Goal: Obtain resource: Download file/media

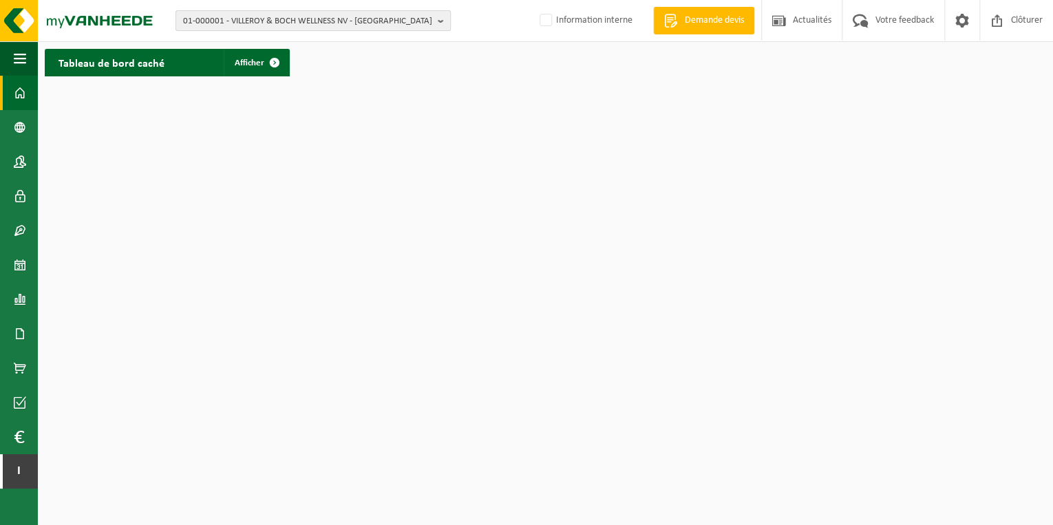
click at [442, 21] on b "button" at bounding box center [444, 20] width 12 height 19
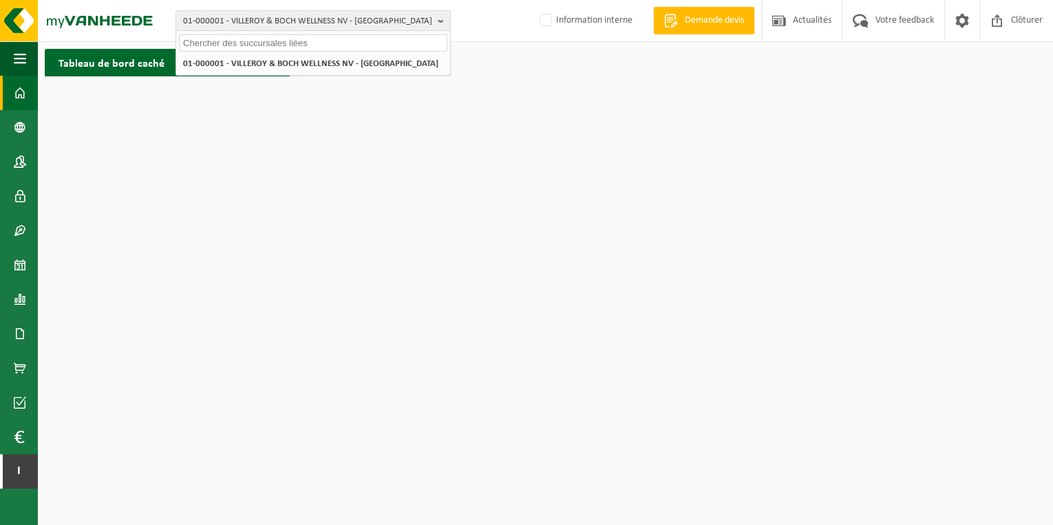
click at [135, 94] on html "01-000001 - VILLEROY & BOCH WELLNESS NV - ROESELARE 01-000001 - VILLEROY & BOCH…" at bounding box center [526, 262] width 1053 height 525
click at [17, 366] on span at bounding box center [20, 368] width 12 height 34
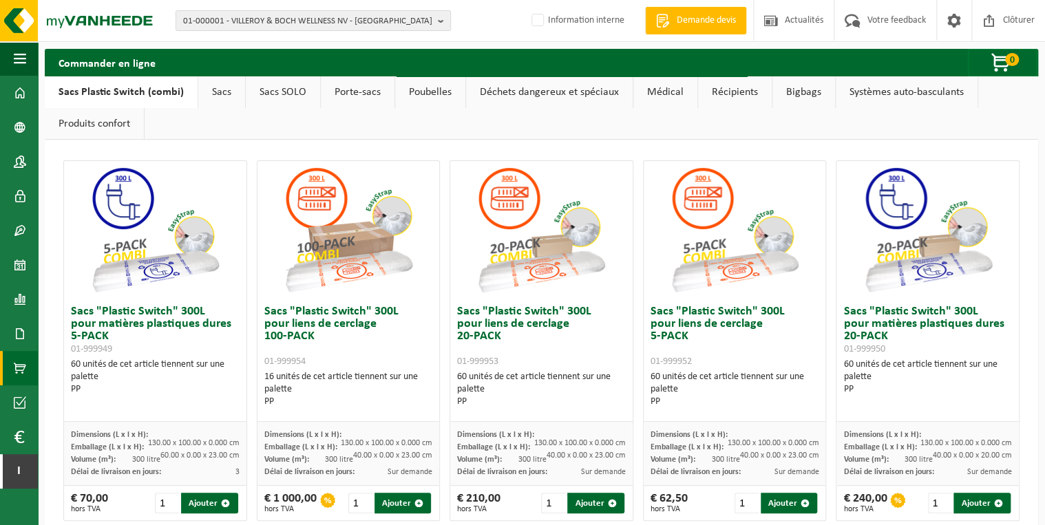
click at [341, 86] on link "Porte-sacs" at bounding box center [358, 92] width 74 height 32
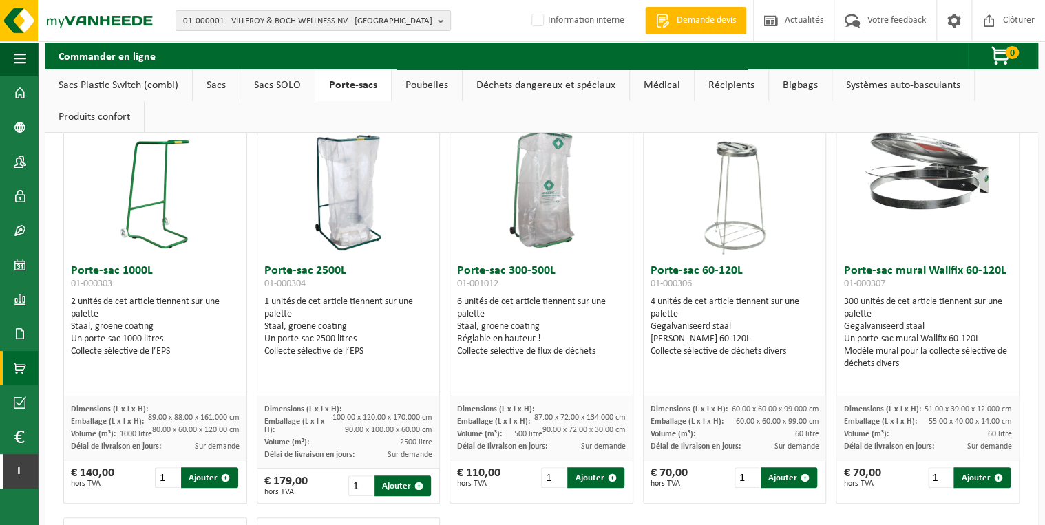
scroll to position [110, 0]
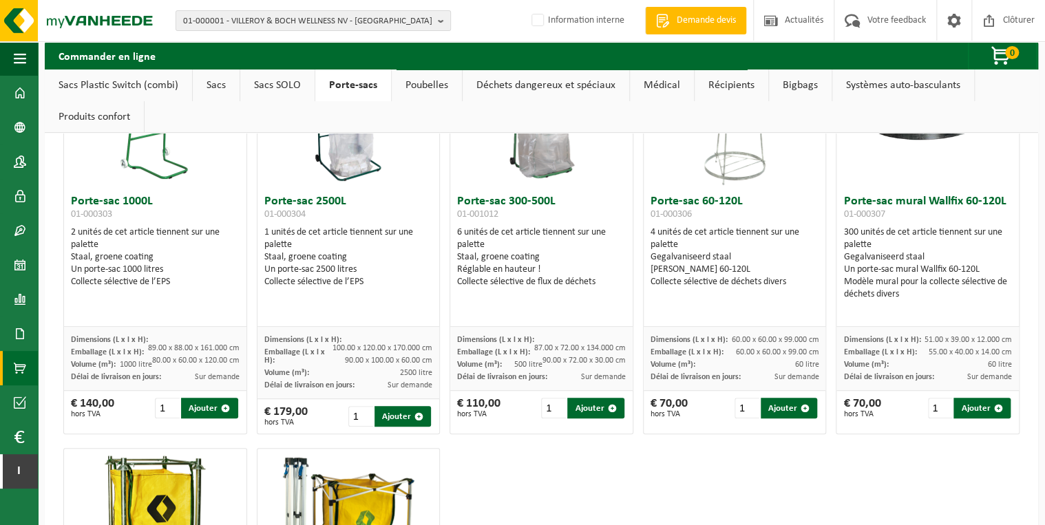
drag, startPoint x: 498, startPoint y: 404, endPoint x: 460, endPoint y: 403, distance: 38.6
click at [460, 403] on div "€ 110,00 hors TVA 1 Ajouter" at bounding box center [541, 408] width 182 height 34
drag, startPoint x: 460, startPoint y: 403, endPoint x: 478, endPoint y: 402, distance: 17.9
copy div "110,00"
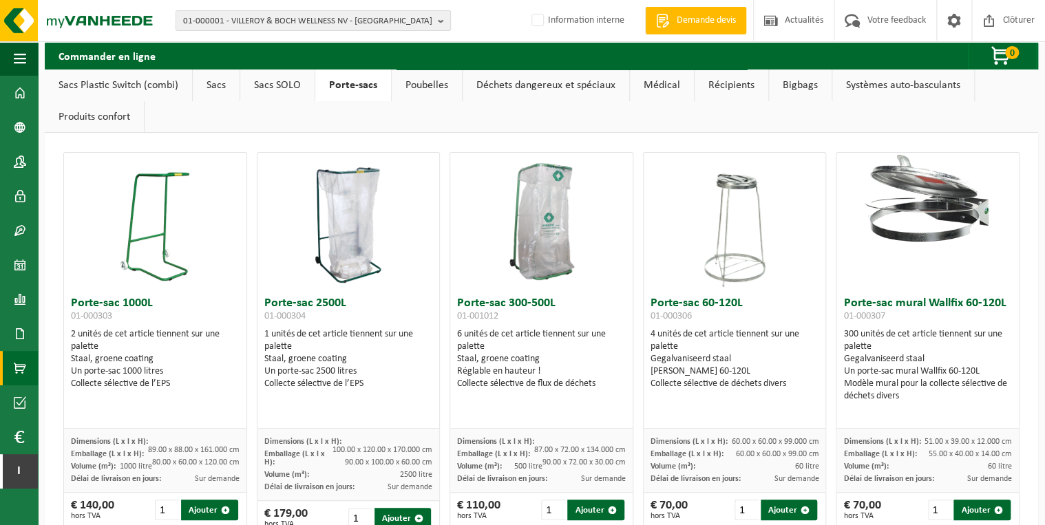
scroll to position [0, 0]
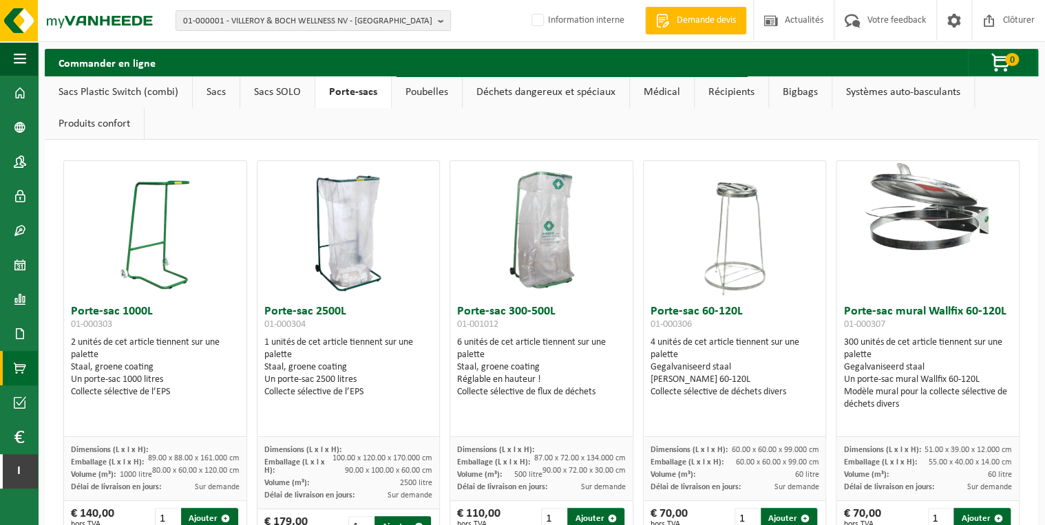
click at [215, 88] on link "Sacs" at bounding box center [216, 92] width 47 height 32
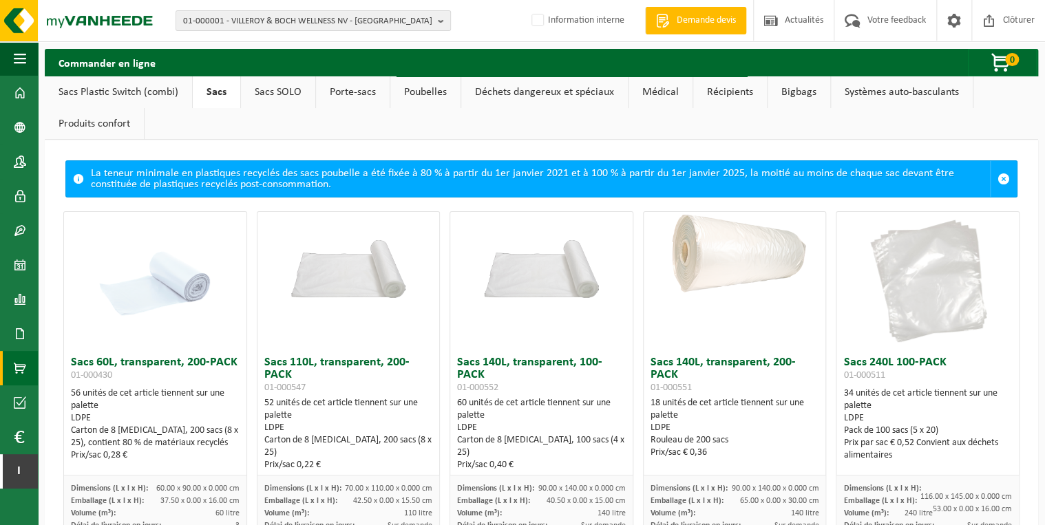
click at [164, 92] on link "Sacs Plastic Switch (combi)" at bounding box center [118, 92] width 147 height 32
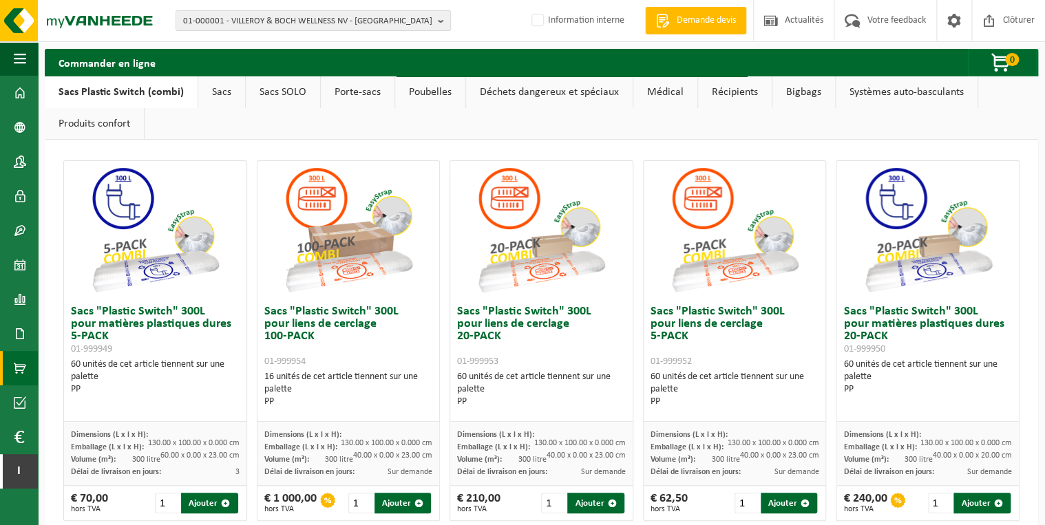
click at [279, 91] on link "Sacs SOLO" at bounding box center [283, 92] width 74 height 32
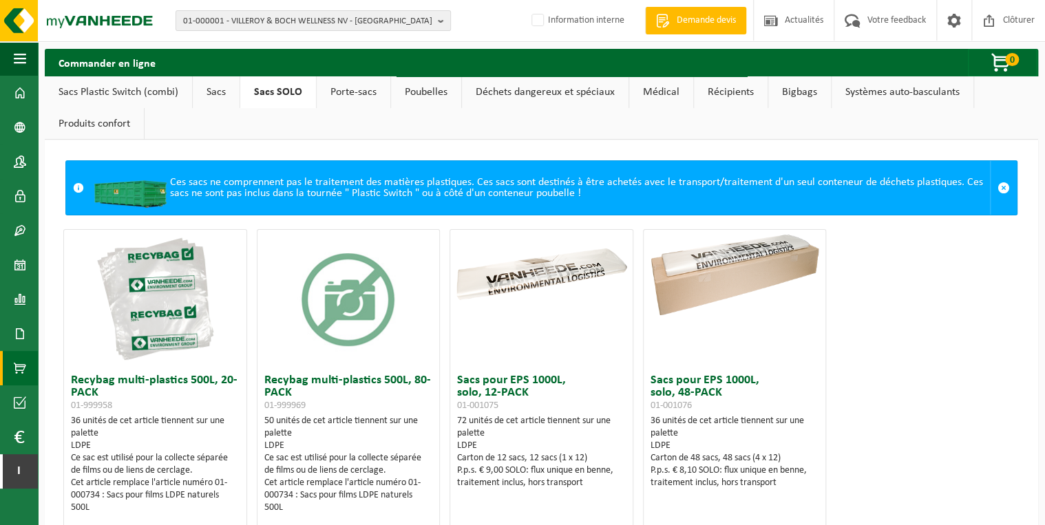
click at [213, 91] on link "Sacs" at bounding box center [216, 92] width 47 height 32
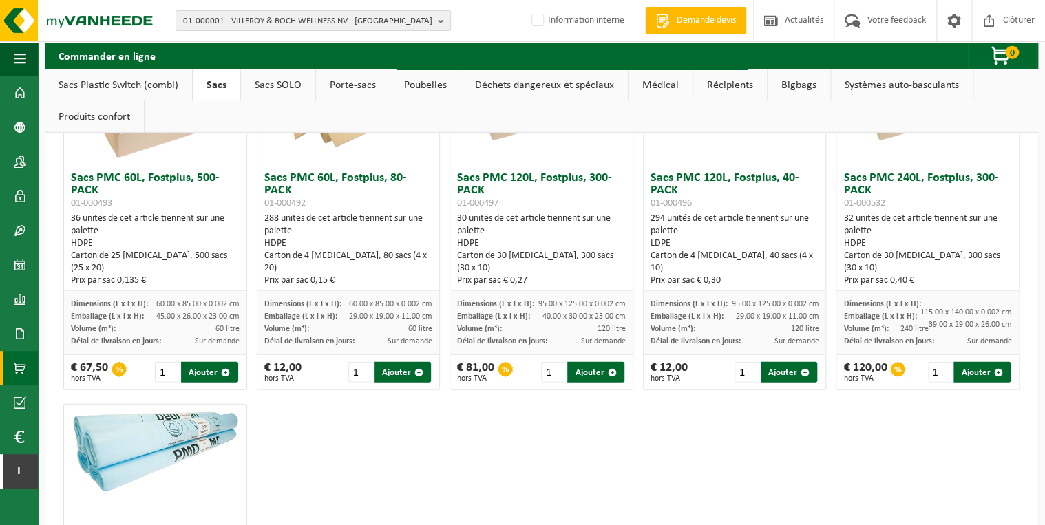
scroll to position [1691, 0]
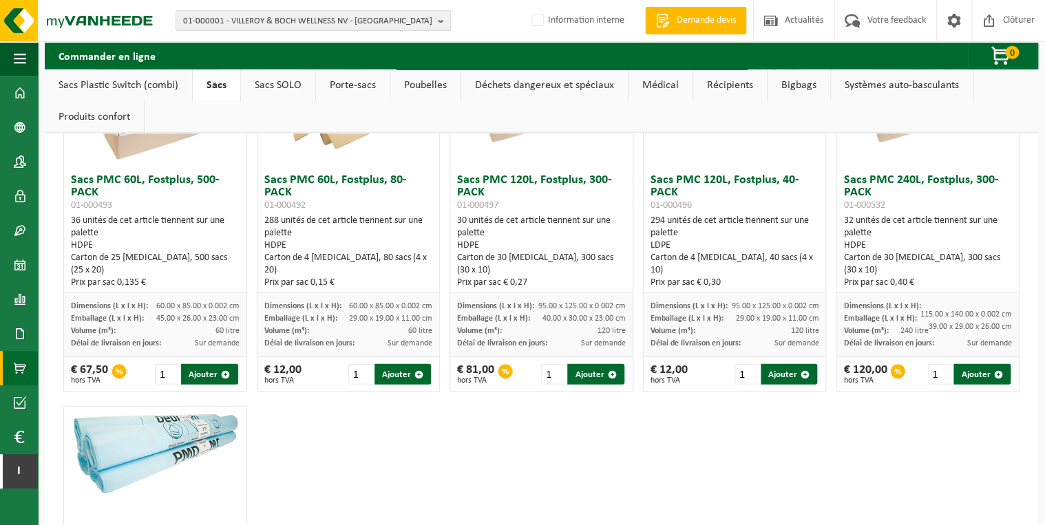
click at [290, 82] on link "Sacs SOLO" at bounding box center [278, 85] width 74 height 32
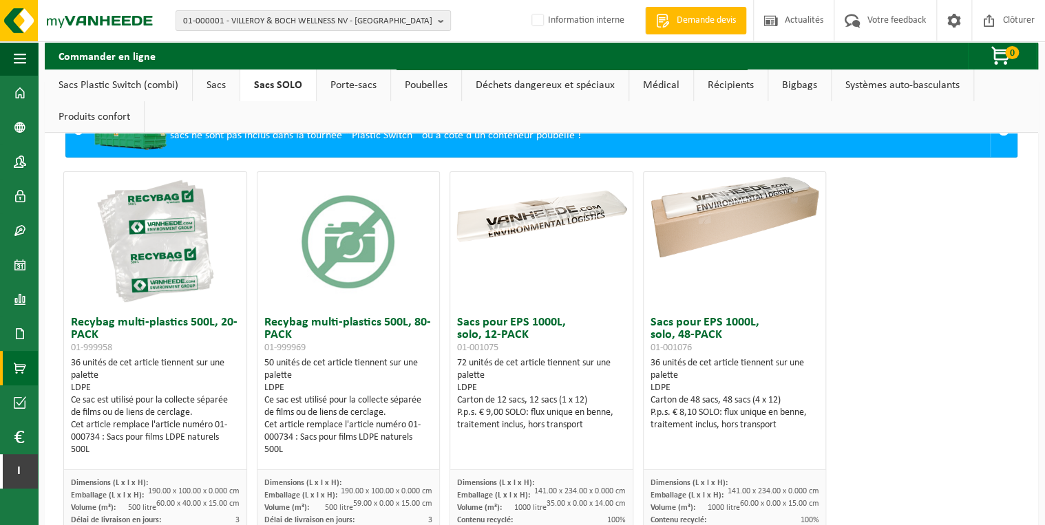
scroll to position [37, 0]
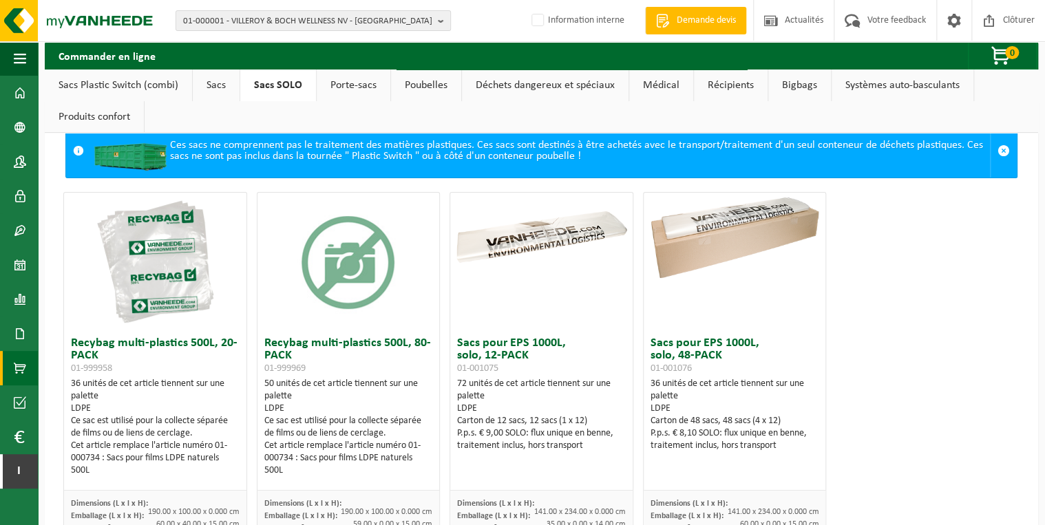
click at [179, 266] on img at bounding box center [155, 262] width 138 height 138
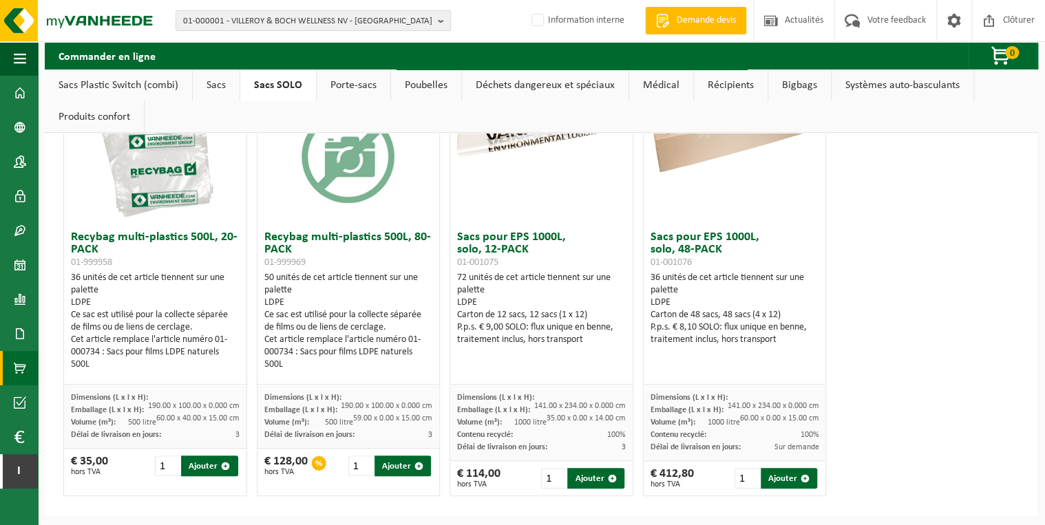
scroll to position [147, 0]
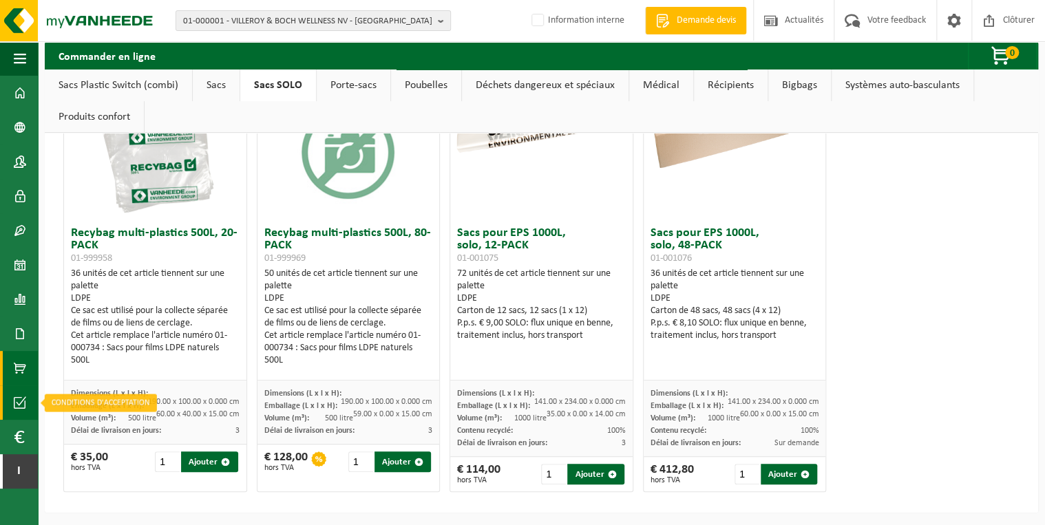
click at [20, 395] on span at bounding box center [20, 402] width 12 height 34
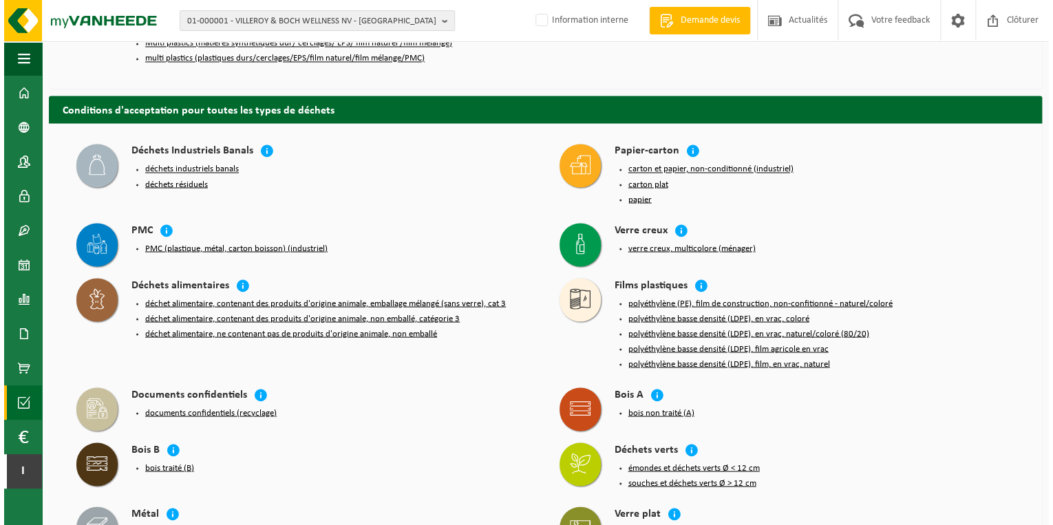
scroll to position [1101, 0]
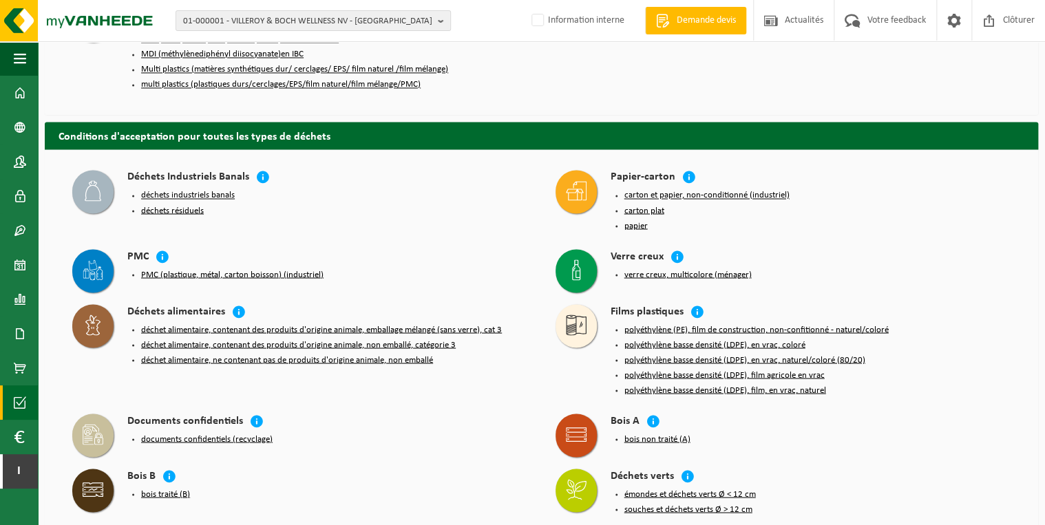
click at [257, 269] on button "PMC (plastique, métal, carton boisson) (industriel)" at bounding box center [232, 274] width 182 height 11
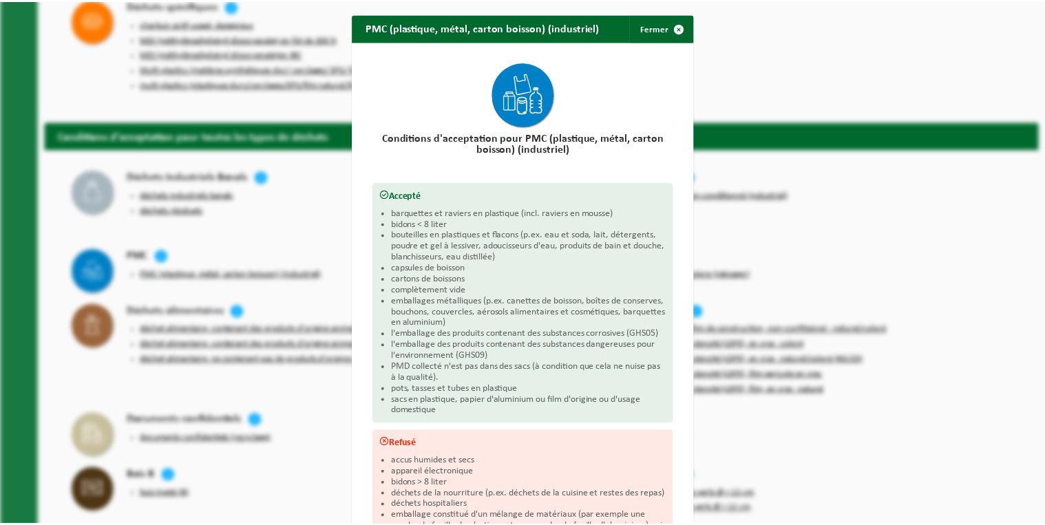
scroll to position [0, 0]
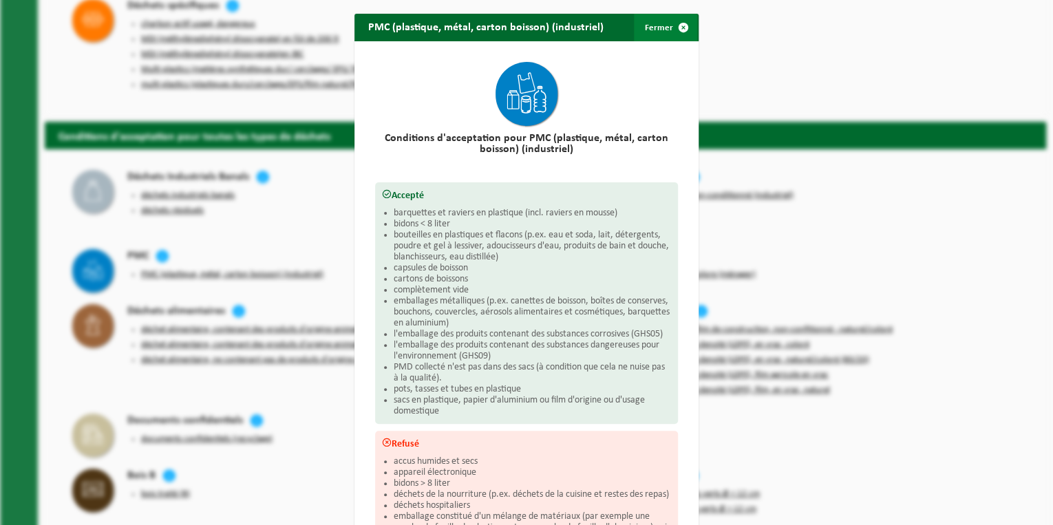
click at [670, 28] on span "button" at bounding box center [684, 28] width 28 height 28
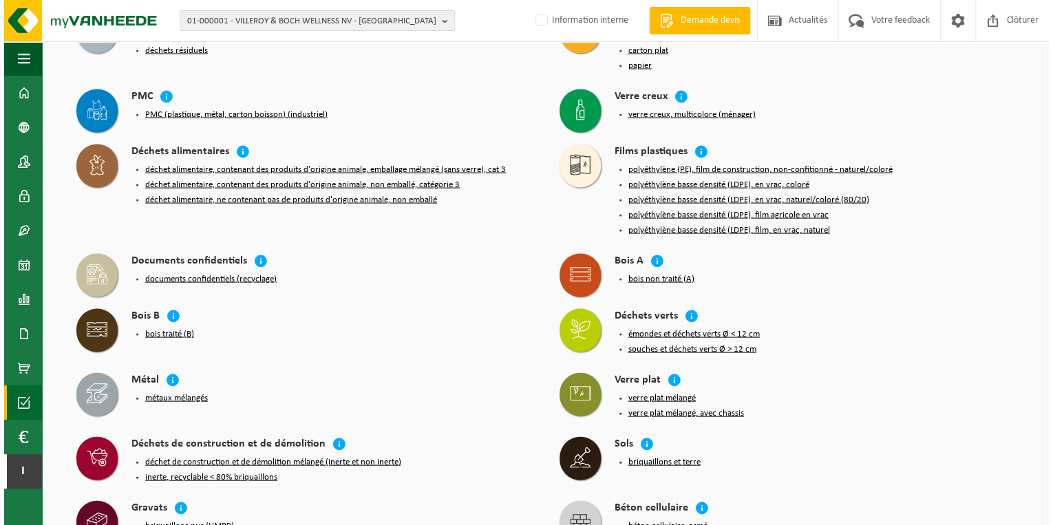
scroll to position [1266, 0]
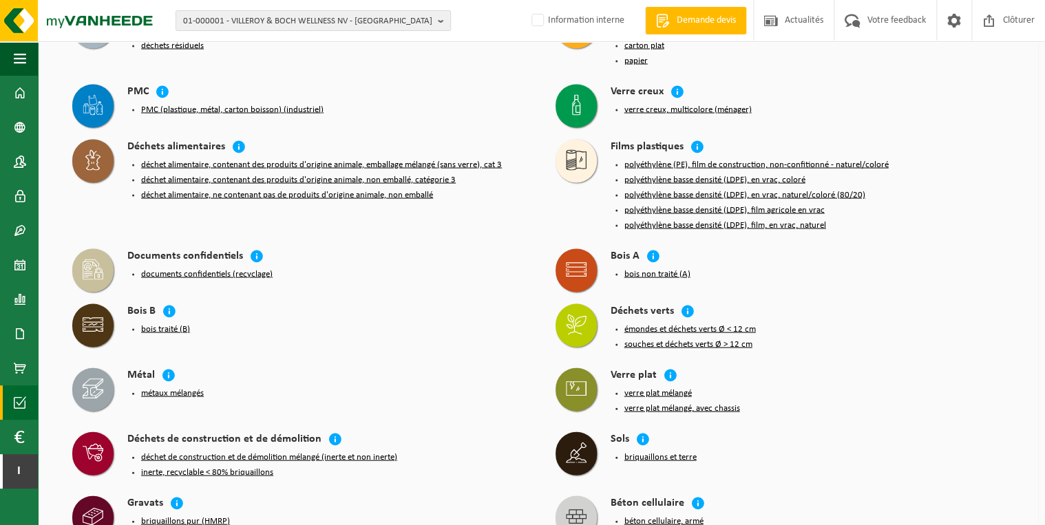
click at [791, 220] on button "polyéthylène basse densité (LDPE), film, en vrac, naturel" at bounding box center [725, 225] width 202 height 11
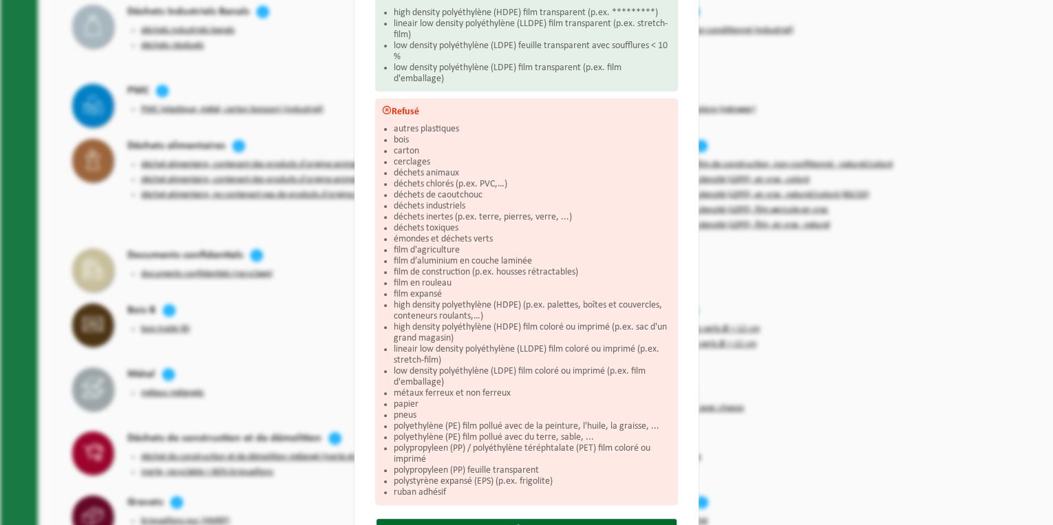
scroll to position [260, 0]
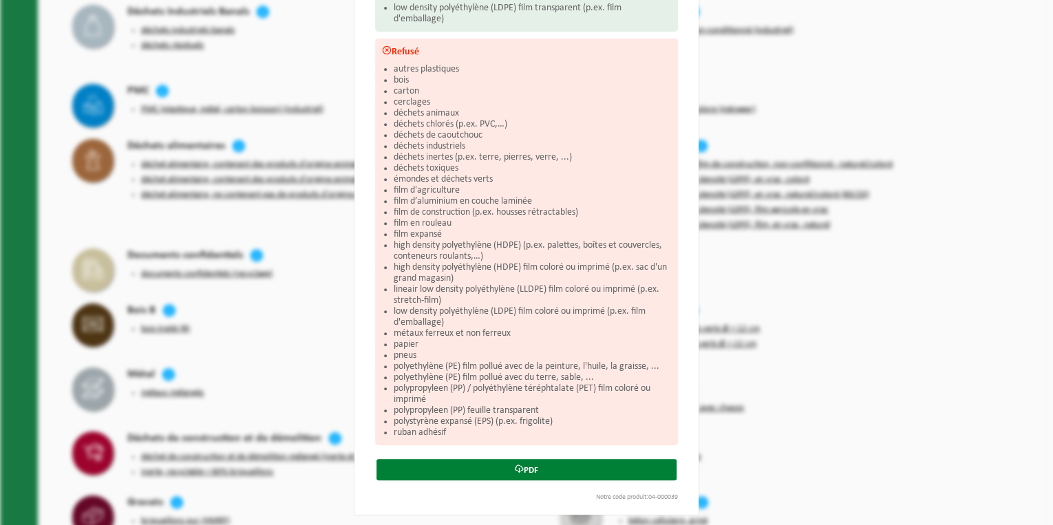
click at [503, 471] on link "PDF" at bounding box center [526, 469] width 300 height 21
